Goal: Task Accomplishment & Management: Complete application form

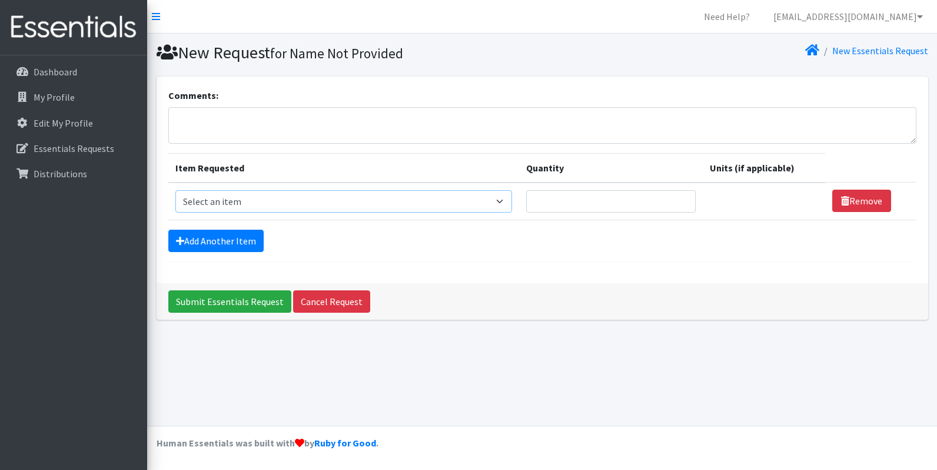
click at [507, 207] on select "Select an item # of Children this order will serve # of Individuals Living in H…" at bounding box center [343, 201] width 337 height 22
select select "13431"
click at [175, 190] on select "Select an item # of Children this order will serve # of Individuals Living in H…" at bounding box center [343, 201] width 337 height 22
click at [217, 241] on link "Add Another Item" at bounding box center [215, 240] width 95 height 22
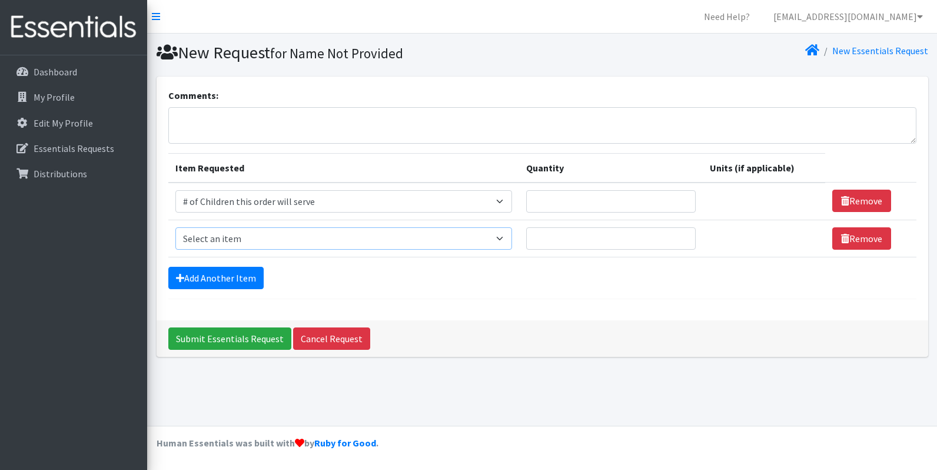
click at [231, 237] on select "Select an item # of Children this order will serve # of Individuals Living in H…" at bounding box center [343, 238] width 337 height 22
select select "6076"
click at [175, 227] on select "Select an item # of Children this order will serve # of Individuals Living in H…" at bounding box center [343, 238] width 337 height 22
click at [207, 282] on link "Add Another Item" at bounding box center [215, 278] width 95 height 22
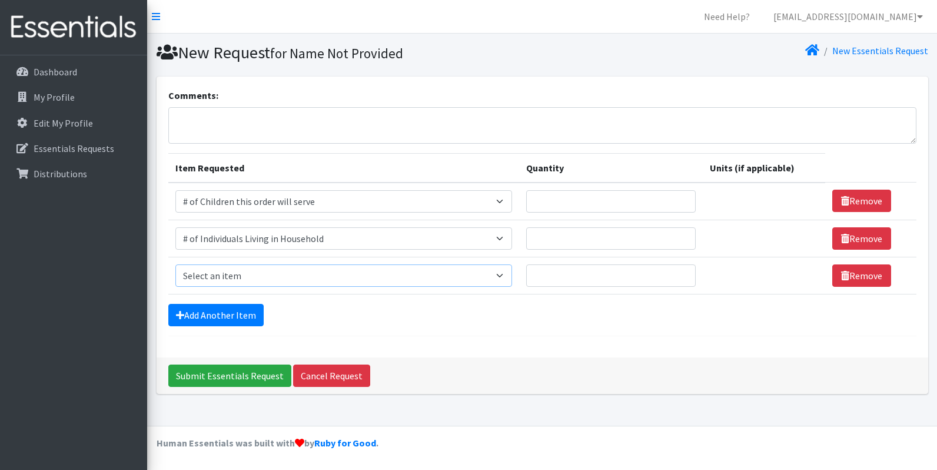
click at [239, 272] on select "Select an item # of Children this order will serve # of Individuals Living in H…" at bounding box center [343, 275] width 337 height 22
select select "11425"
click at [175, 264] on select "Select an item # of Children this order will serve # of Individuals Living in H…" at bounding box center [343, 275] width 337 height 22
click at [574, 285] on input "Quantity" at bounding box center [610, 275] width 169 height 22
type input "2"
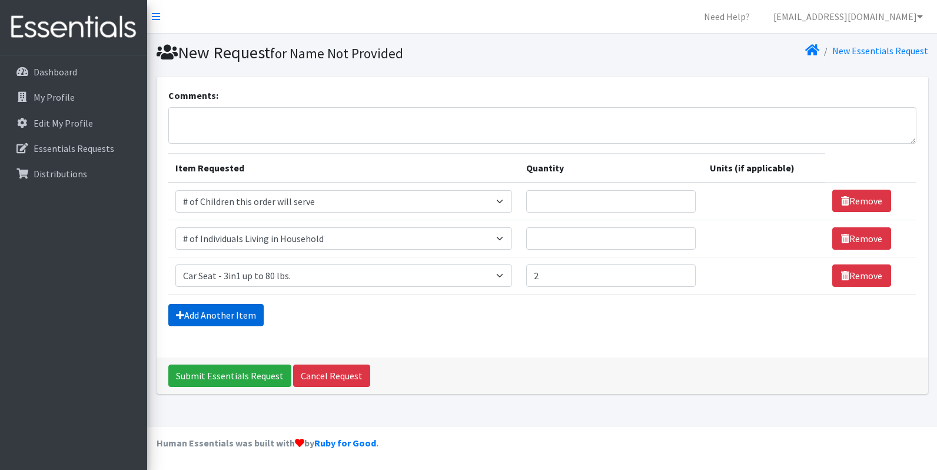
click at [245, 312] on link "Add Another Item" at bounding box center [215, 315] width 95 height 22
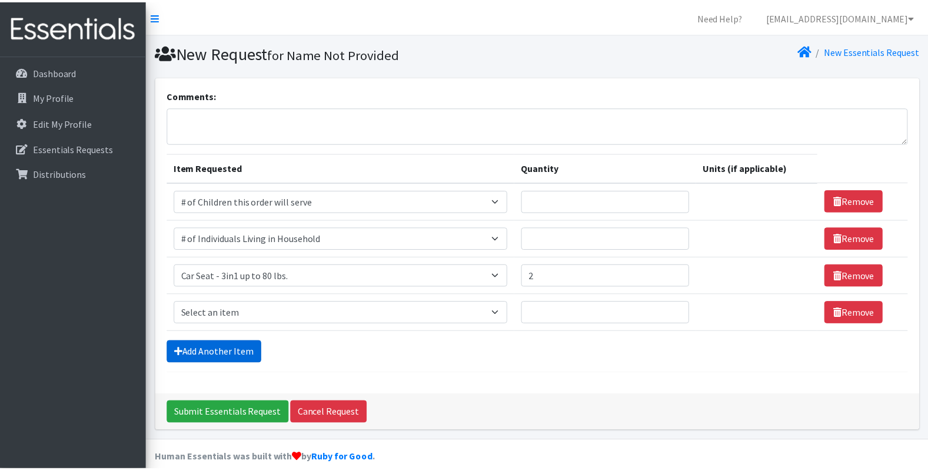
scroll to position [15, 0]
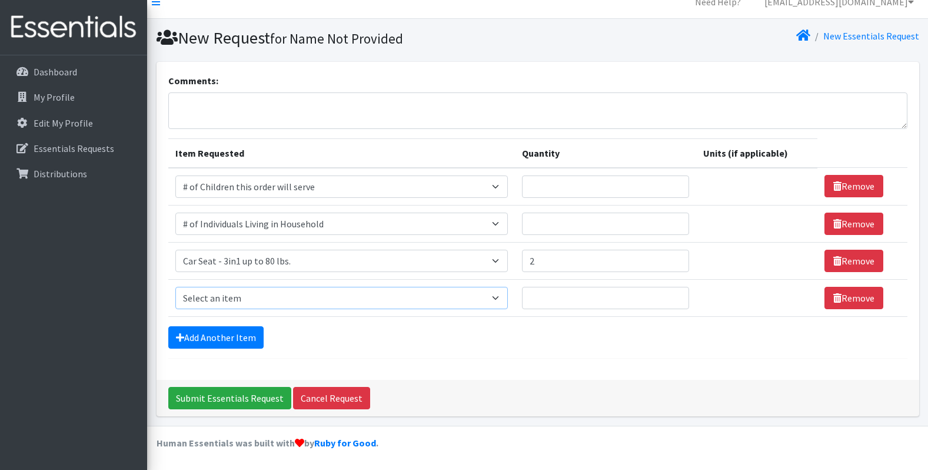
click at [245, 301] on select "Select an item # of Children this order will serve # of Individuals Living in H…" at bounding box center [341, 298] width 332 height 22
select select "1929"
click at [175, 287] on select "Select an item # of Children this order will serve # of Individuals Living in H…" at bounding box center [341, 298] width 332 height 22
click at [238, 331] on link "Add Another Item" at bounding box center [215, 337] width 95 height 22
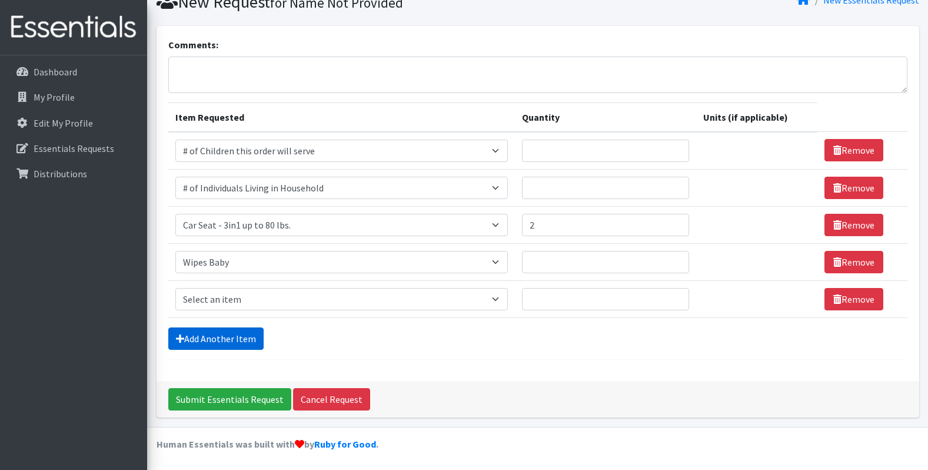
scroll to position [52, 0]
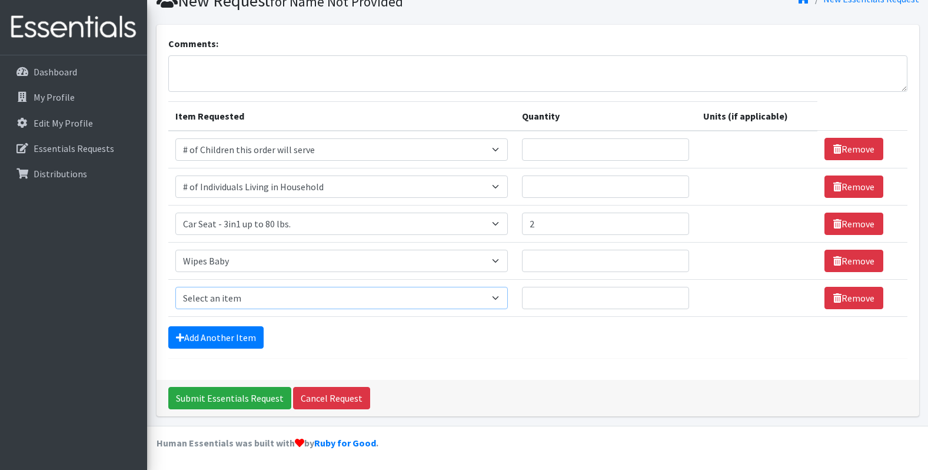
click at [239, 296] on select "Select an item # of Children this order will serve # of Individuals Living in H…" at bounding box center [341, 298] width 332 height 22
select select "5659"
click at [175, 287] on select "Select an item # of Children this order will serve # of Individuals Living in H…" at bounding box center [341, 298] width 332 height 22
click at [209, 344] on link "Add Another Item" at bounding box center [215, 337] width 95 height 22
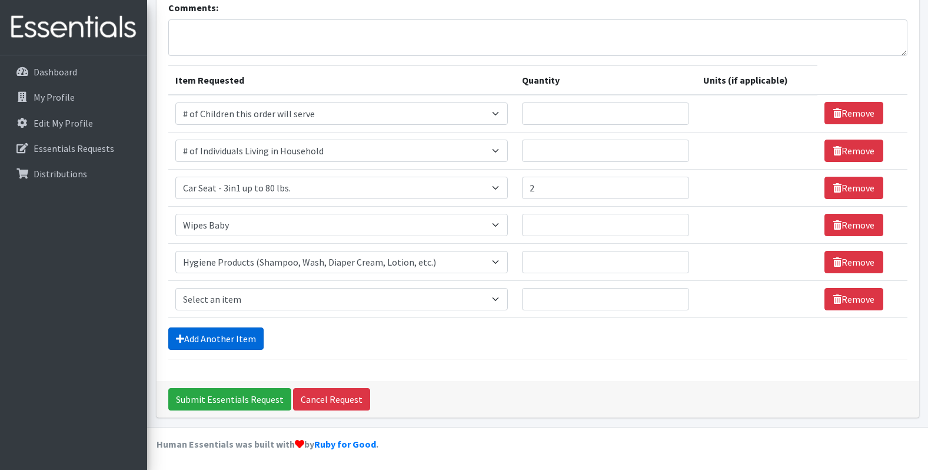
scroll to position [89, 0]
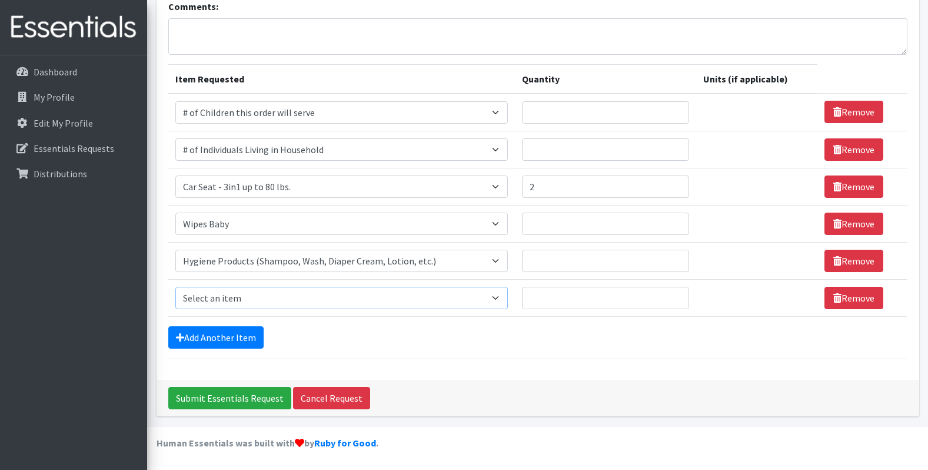
click at [227, 305] on select "Select an item # of Children this order will serve # of Individuals Living in H…" at bounding box center [341, 298] width 332 height 22
click at [175, 287] on select "Select an item # of Children this order will serve # of Individuals Living in H…" at bounding box center [341, 298] width 332 height 22
click at [258, 292] on select "Select an item # of Children this order will serve # of Individuals Living in H…" at bounding box center [341, 298] width 332 height 22
select select "2005"
click at [175, 287] on select "Select an item # of Children this order will serve # of Individuals Living in H…" at bounding box center [341, 298] width 332 height 22
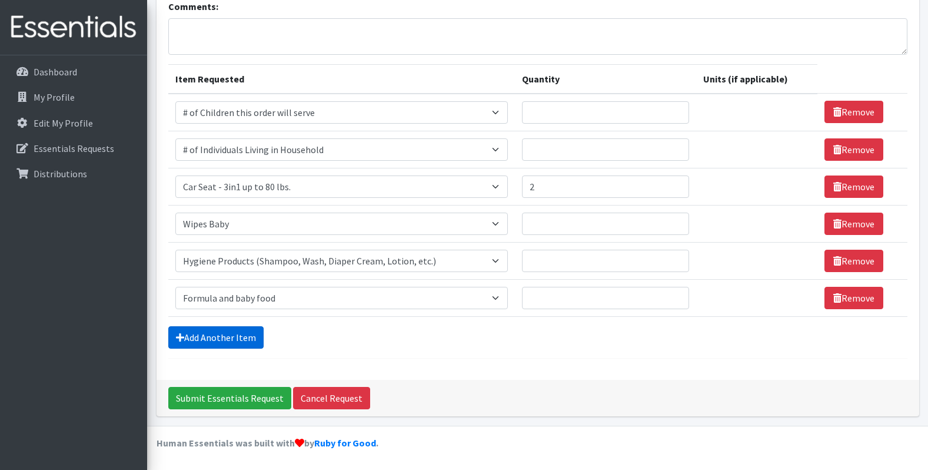
click at [219, 338] on link "Add Another Item" at bounding box center [215, 337] width 95 height 22
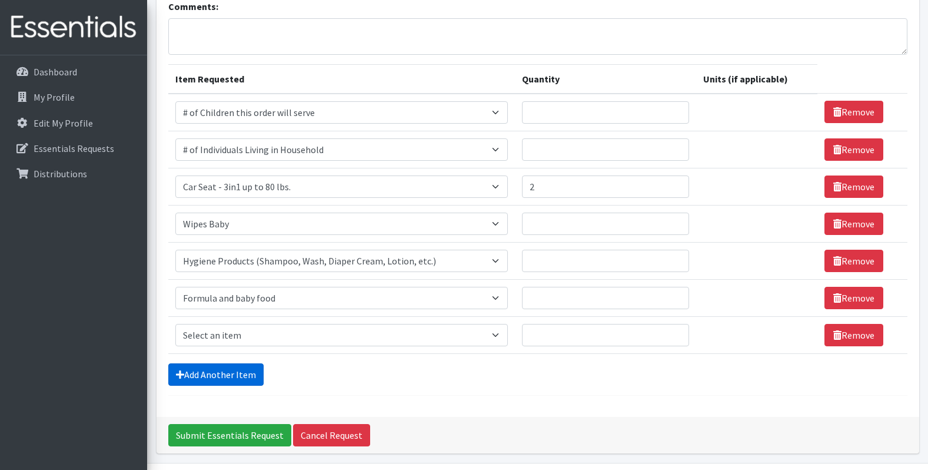
scroll to position [126, 0]
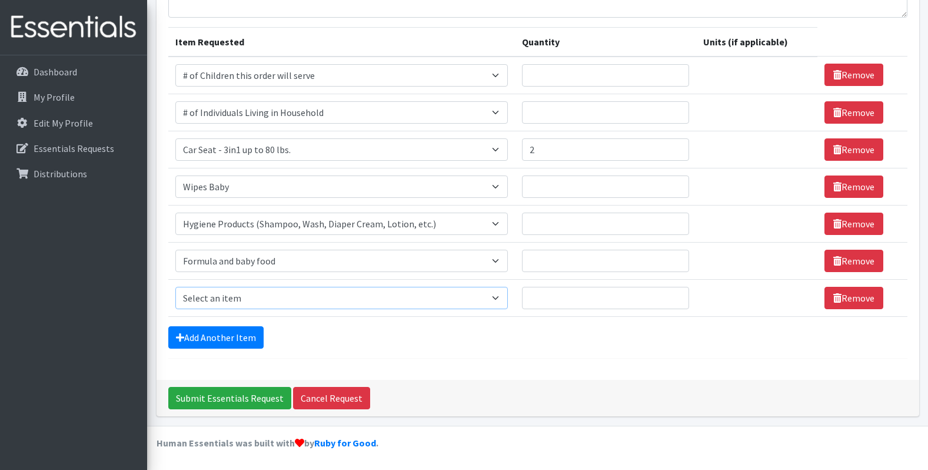
click at [228, 305] on select "Select an item # of Children this order will serve # of Individuals Living in H…" at bounding box center [341, 298] width 332 height 22
select select "1948"
click at [175, 287] on select "Select an item # of Children this order will serve # of Individuals Living in H…" at bounding box center [341, 298] width 332 height 22
click at [232, 327] on link "Add Another Item" at bounding box center [215, 337] width 95 height 22
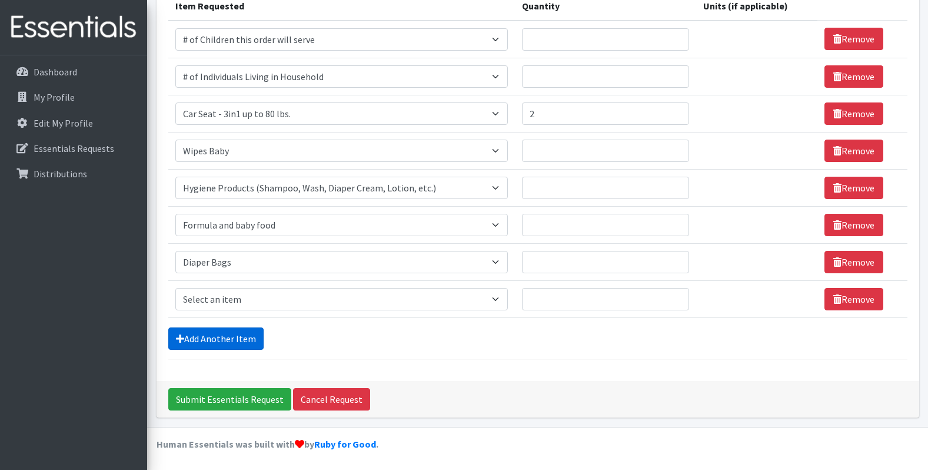
scroll to position [163, 0]
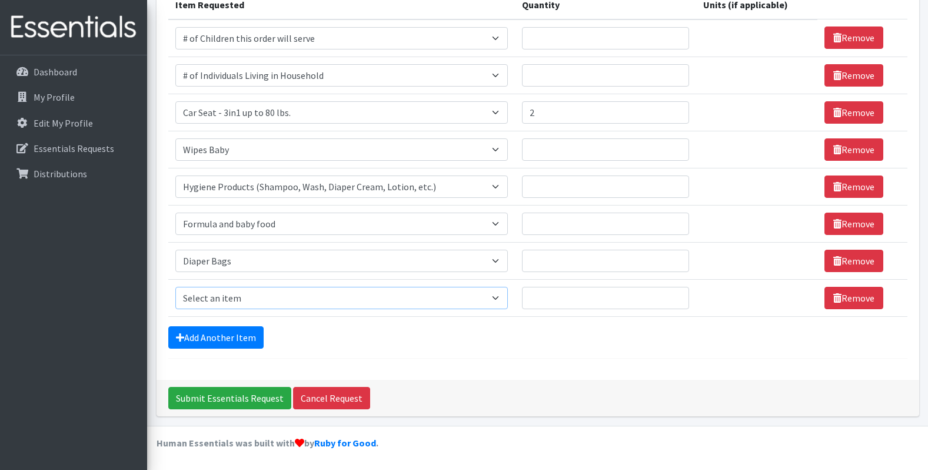
click at [232, 301] on select "Select an item # of Children this order will serve # of Individuals Living in H…" at bounding box center [341, 298] width 332 height 22
select select "6668"
click at [175, 287] on select "Select an item # of Children this order will serve # of Individuals Living in H…" at bounding box center [341, 298] width 332 height 22
click at [197, 337] on link "Add Another Item" at bounding box center [215, 337] width 95 height 22
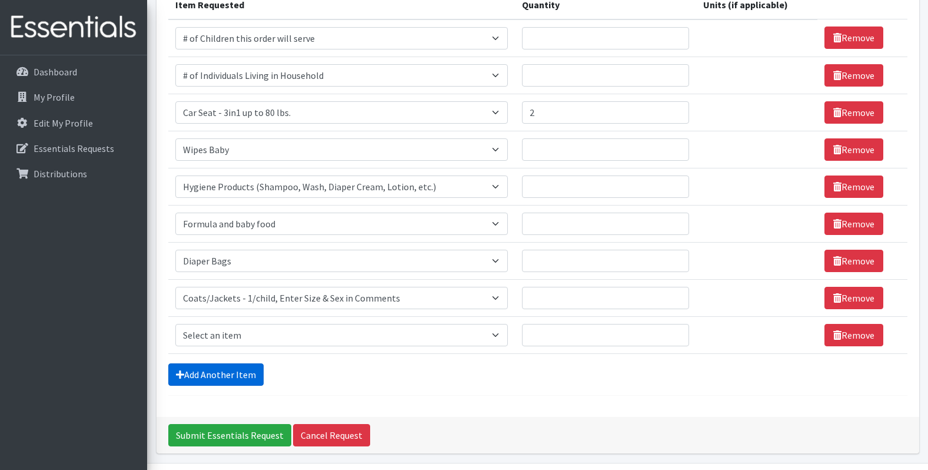
scroll to position [200, 0]
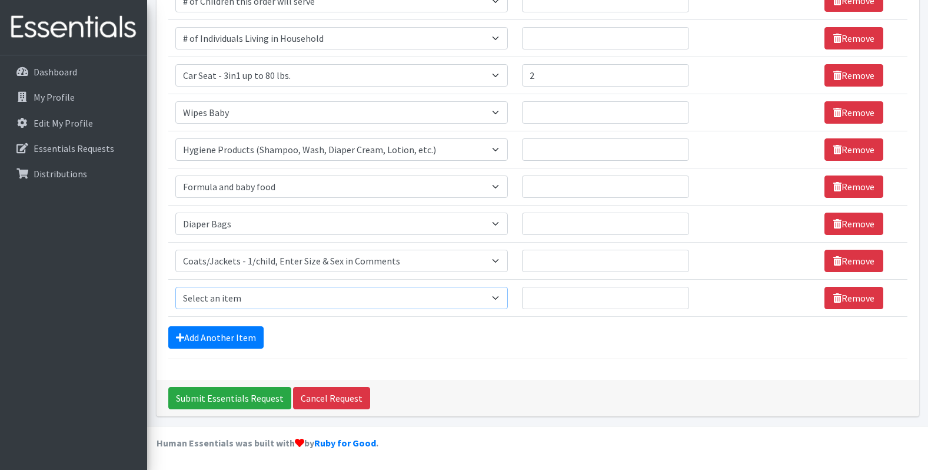
click at [207, 298] on select "Select an item # of Children this order will serve # of Individuals Living in H…" at bounding box center [341, 298] width 332 height 22
click at [120, 222] on div "Dashboard My Profile Edit My Profile Essentials Requests Distributions" at bounding box center [73, 273] width 147 height 436
